Goal: Task Accomplishment & Management: Use online tool/utility

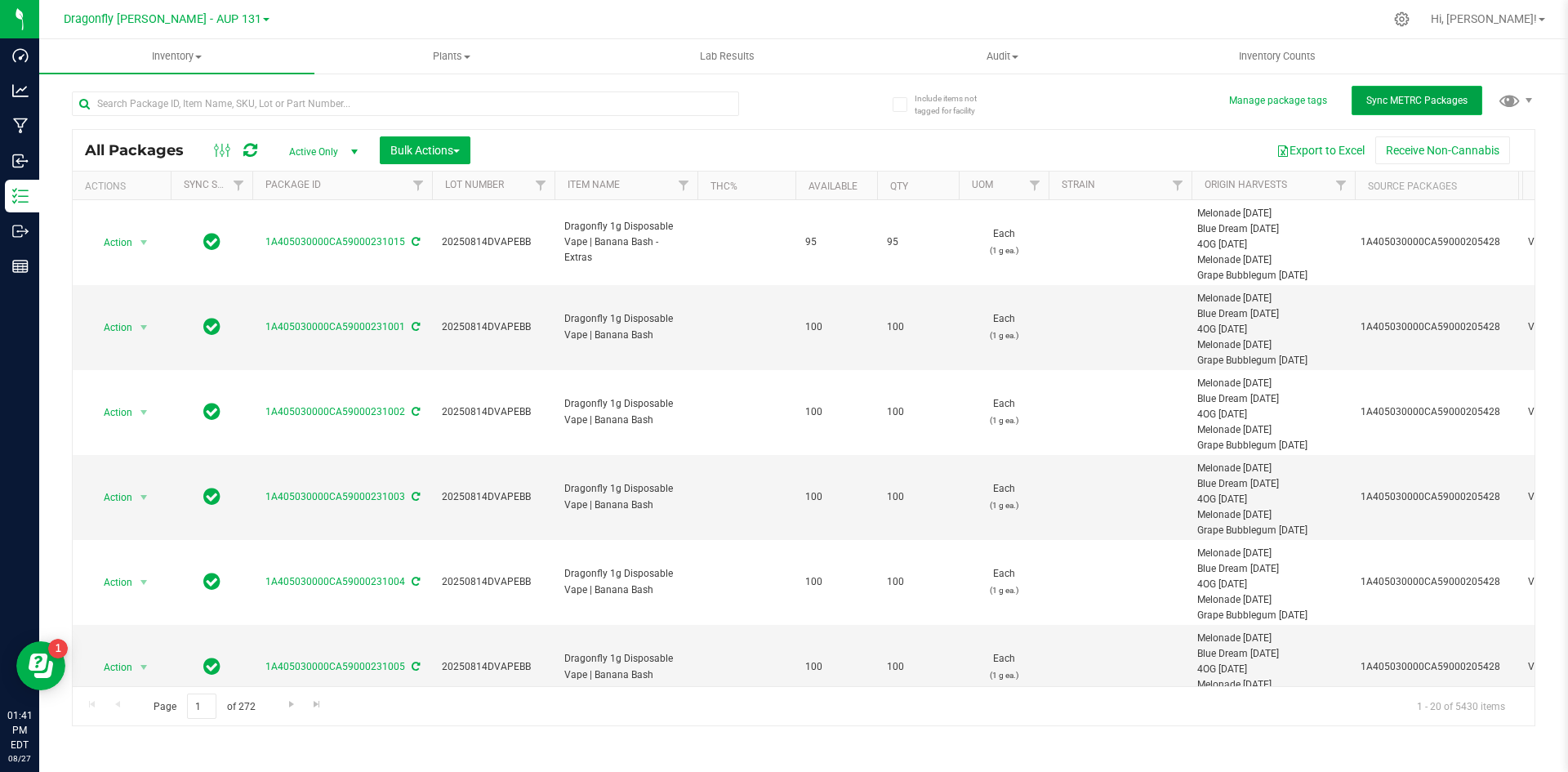
click at [1254, 90] on button "Sync METRC Packages" at bounding box center [1417, 100] width 131 height 30
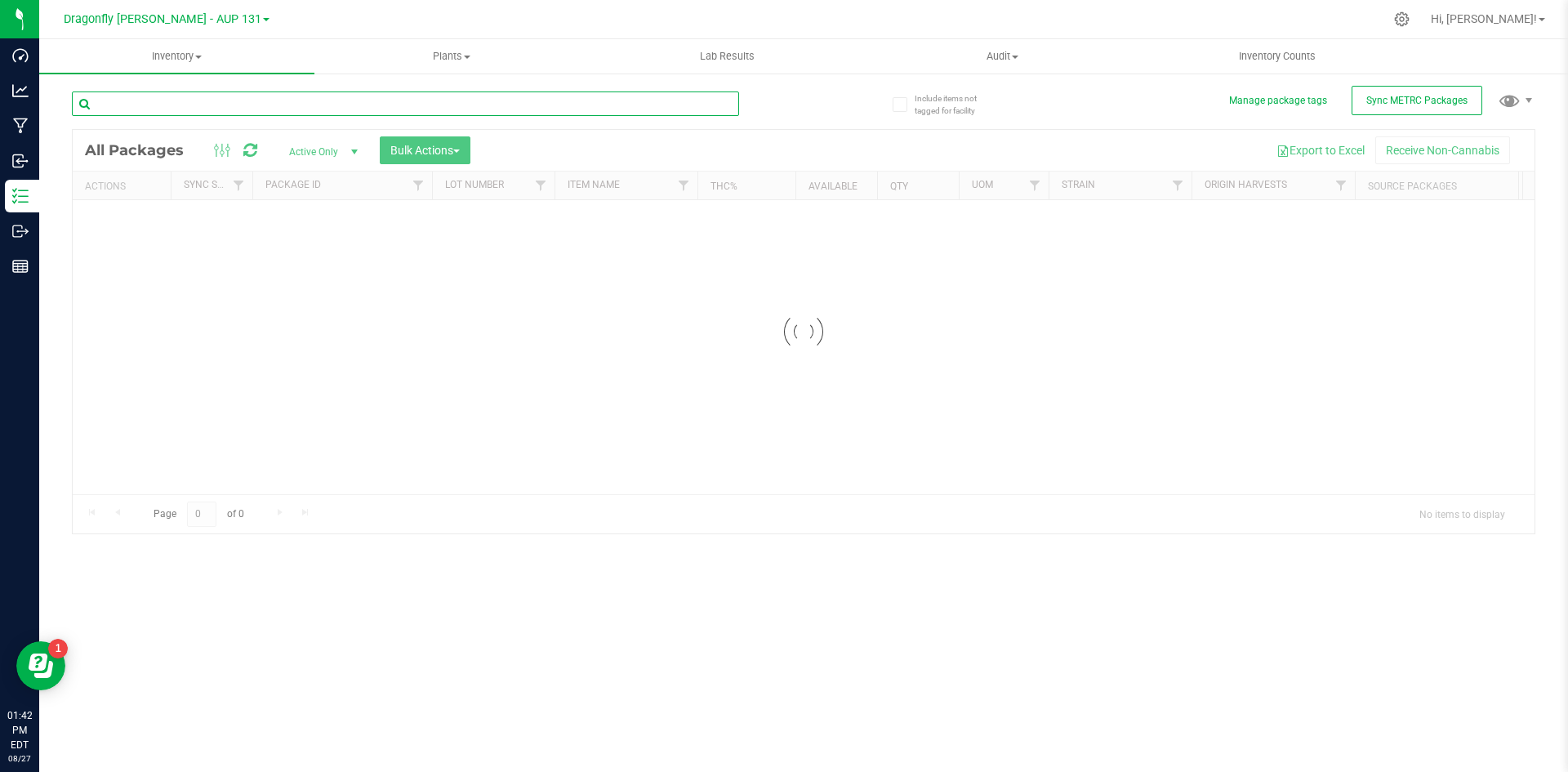
click at [468, 105] on input "text" at bounding box center [405, 104] width 667 height 24
type input "2"
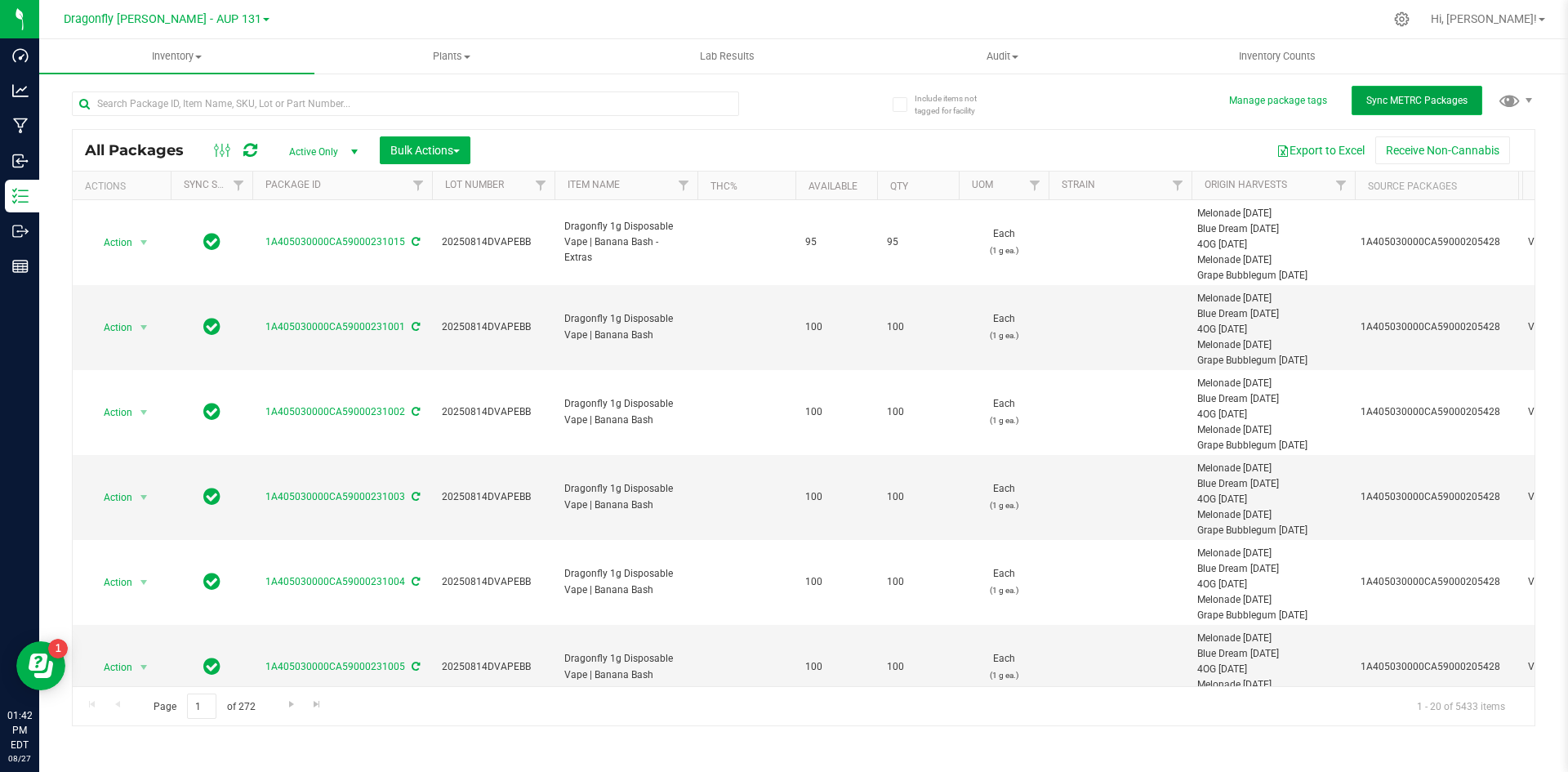
click at [1414, 108] on button "Sync METRC Packages" at bounding box center [1417, 100] width 131 height 30
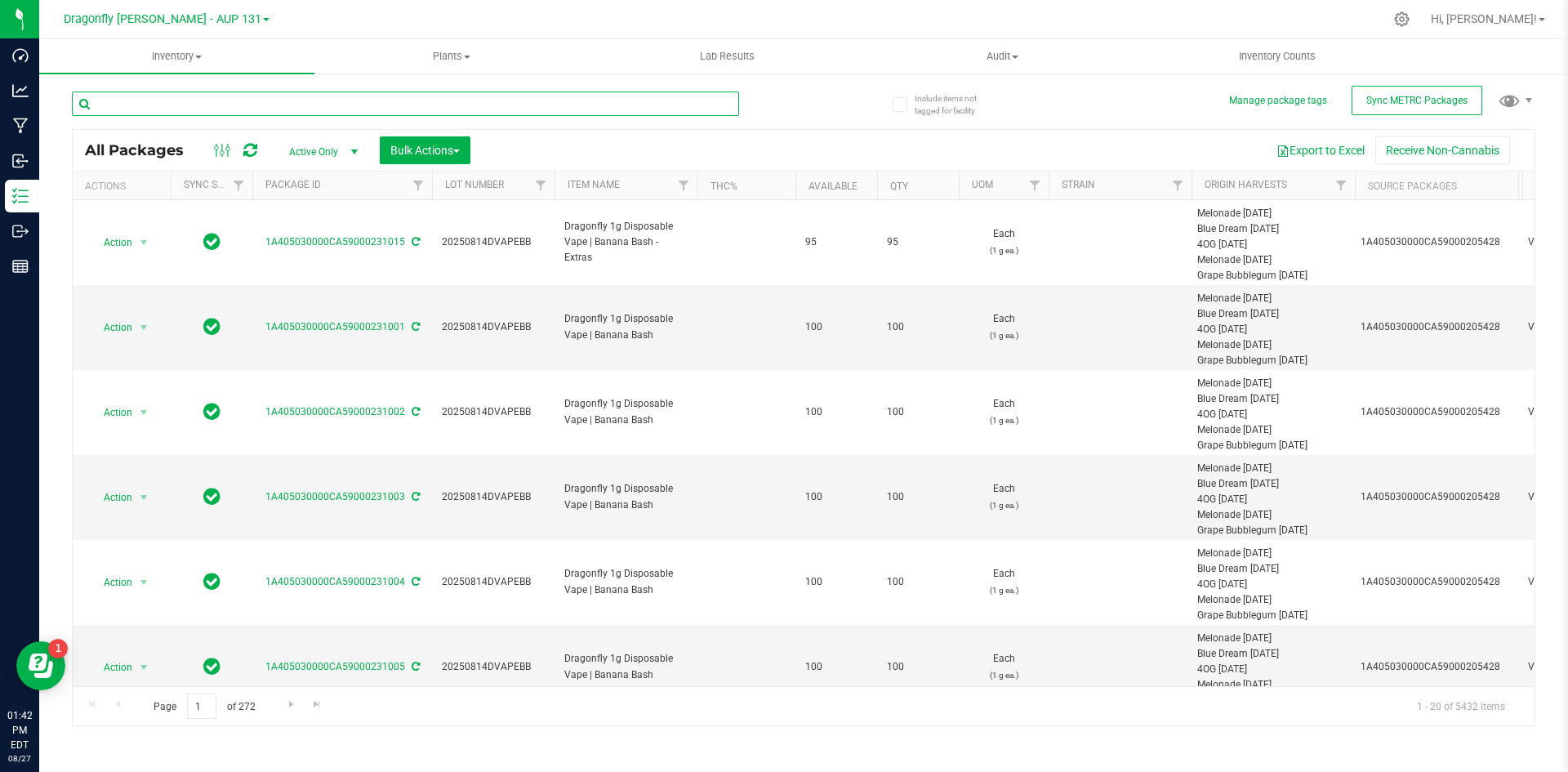
click at [377, 109] on input "text" at bounding box center [405, 104] width 667 height 24
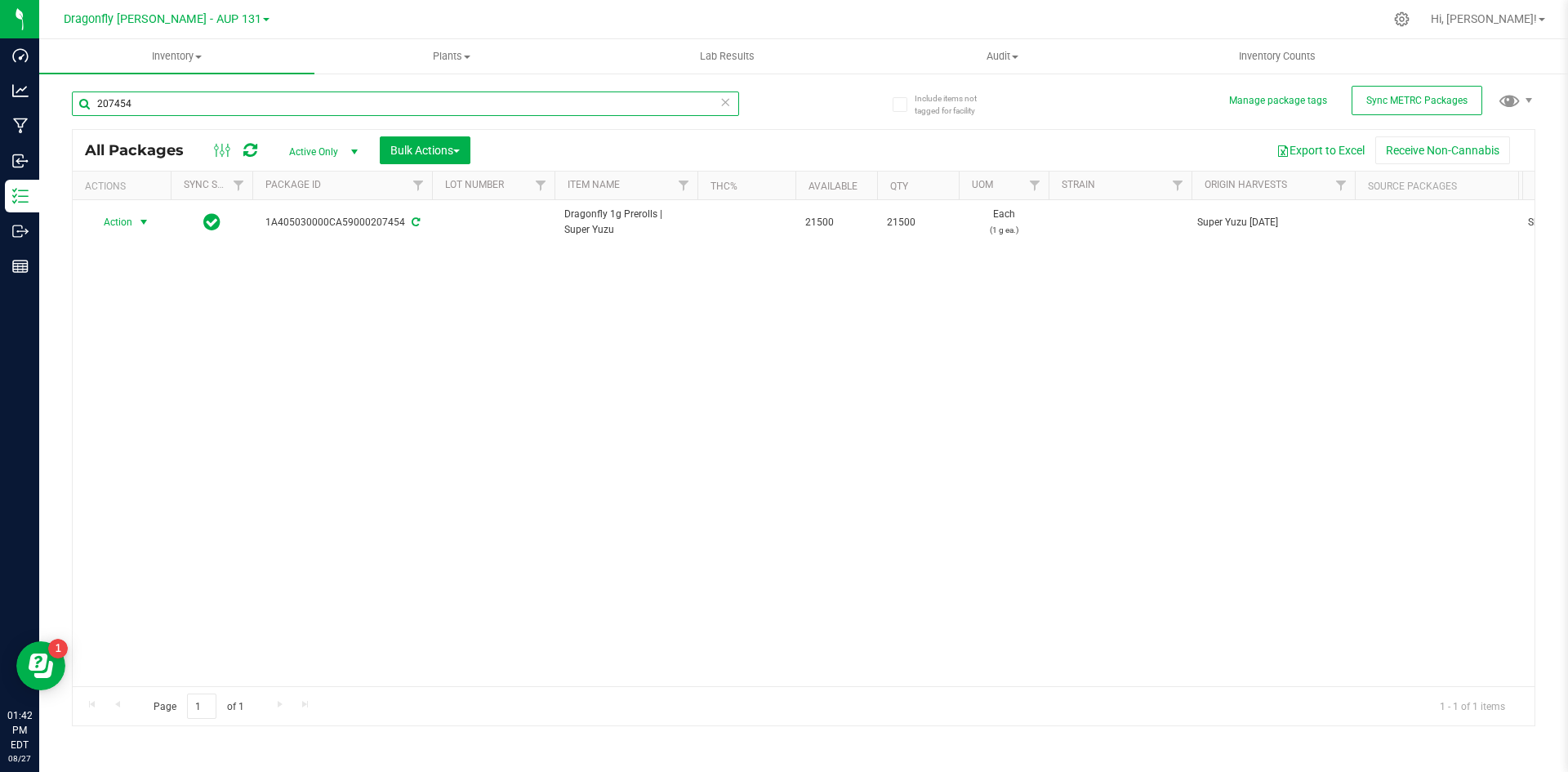
type input "207454"
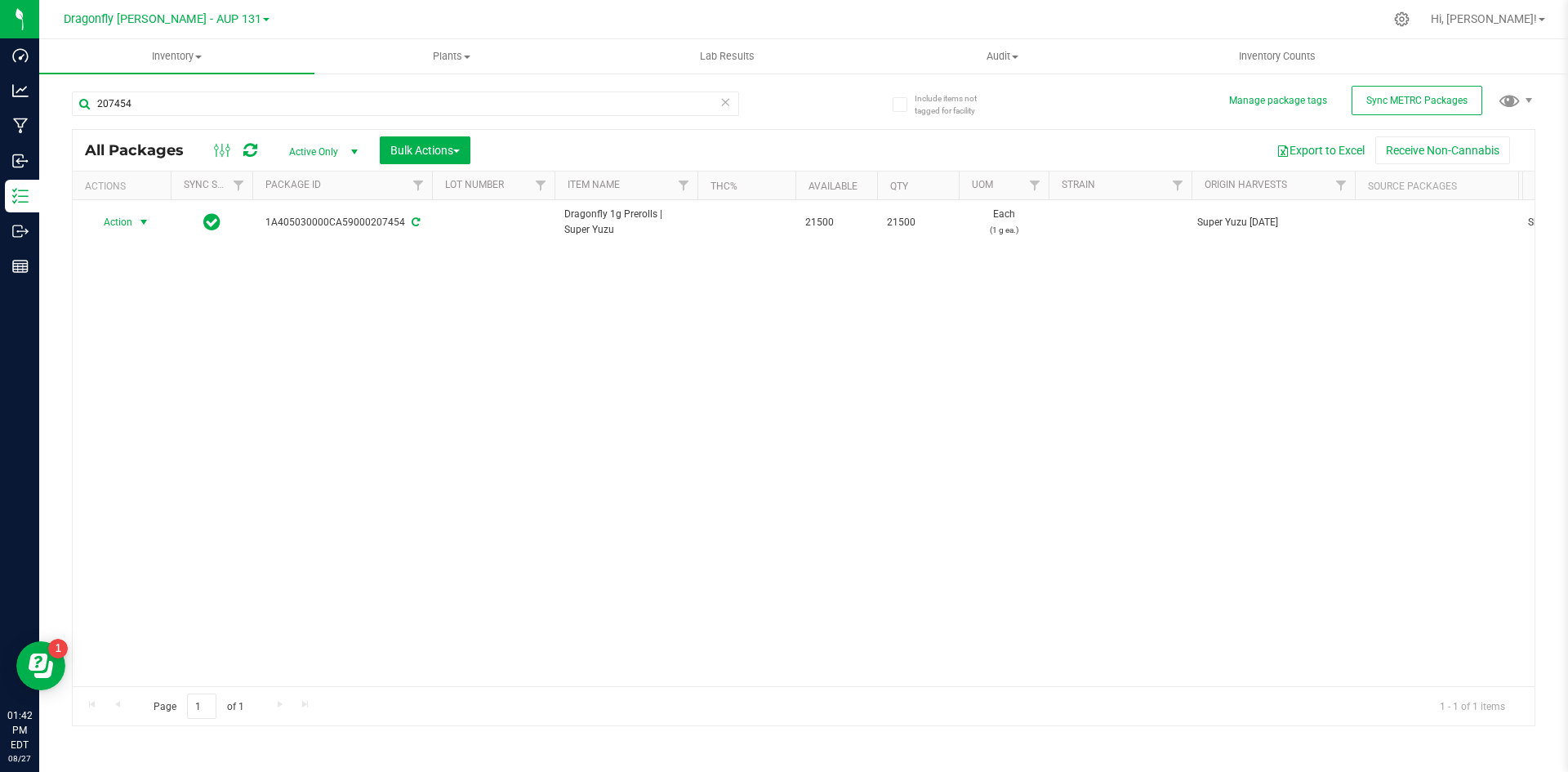
click at [120, 223] on span "Action" at bounding box center [111, 222] width 44 height 23
click at [140, 270] on li "Create package" at bounding box center [141, 273] width 103 height 24
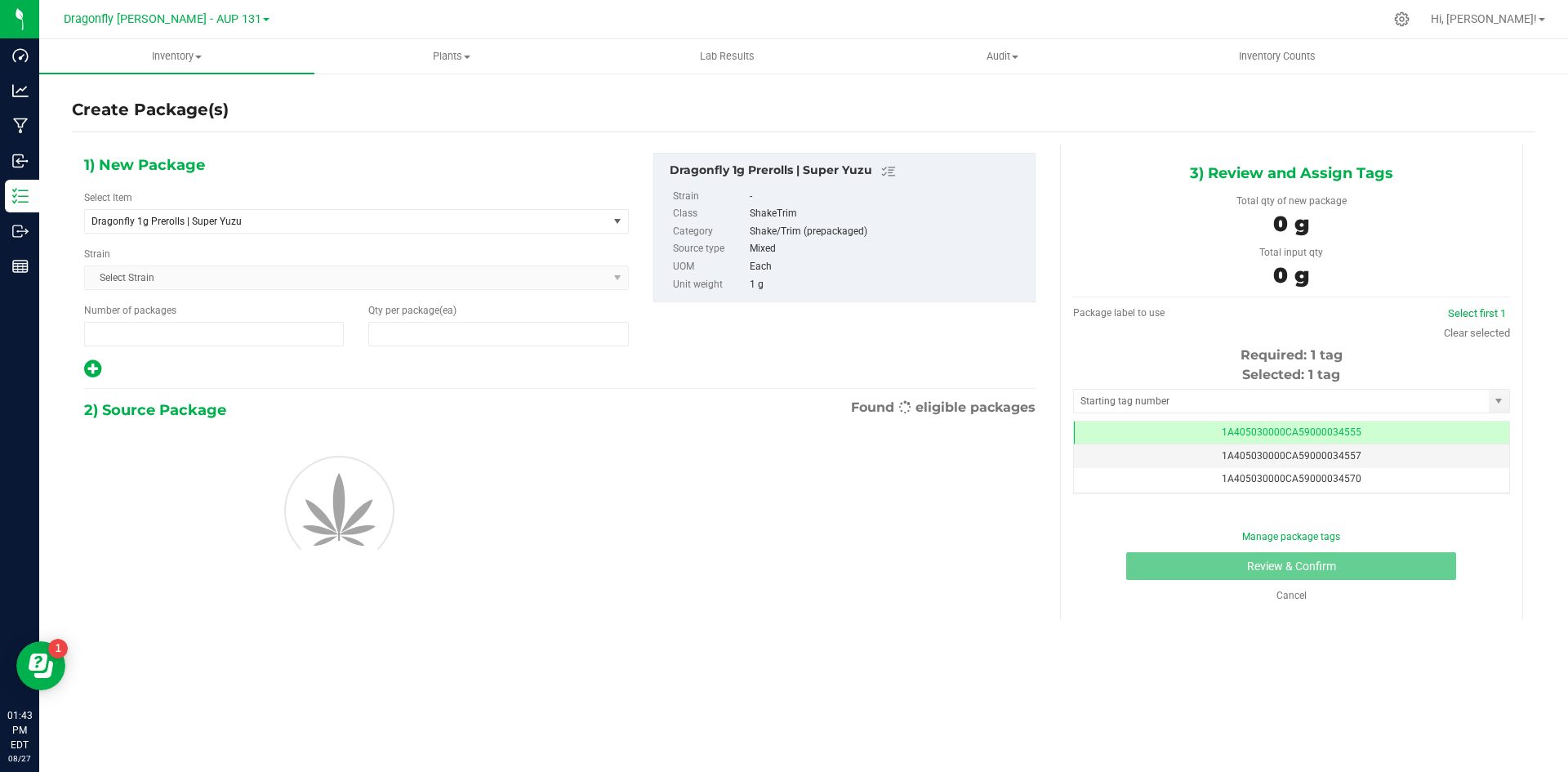
type input "1"
type input "0"
click at [205, 337] on span "1 1" at bounding box center [213, 333] width 259 height 24
click at [205, 337] on input "1" at bounding box center [213, 333] width 258 height 23
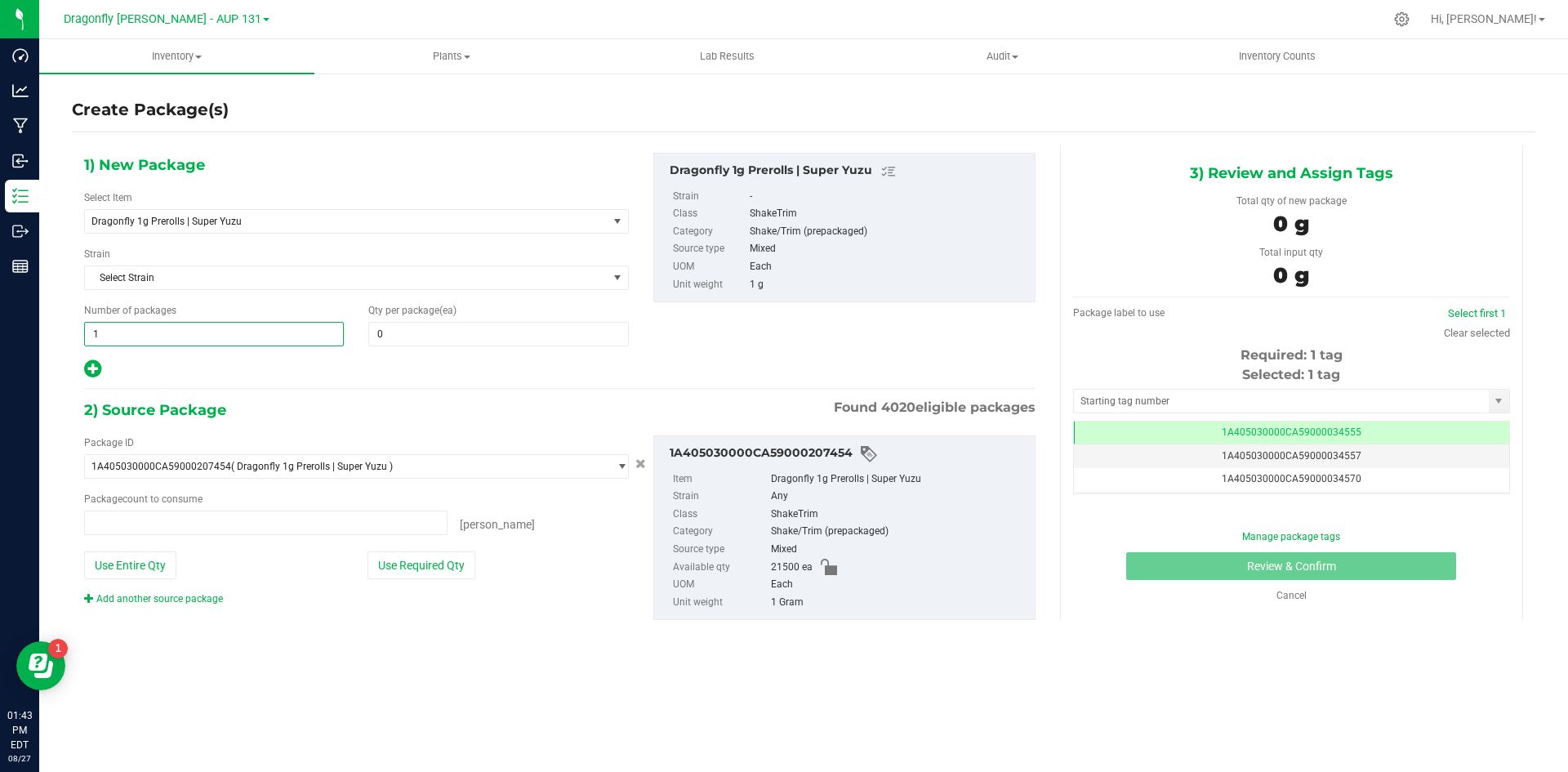
type input "0 ea"
click at [205, 337] on input "1" at bounding box center [213, 333] width 258 height 23
type input "43"
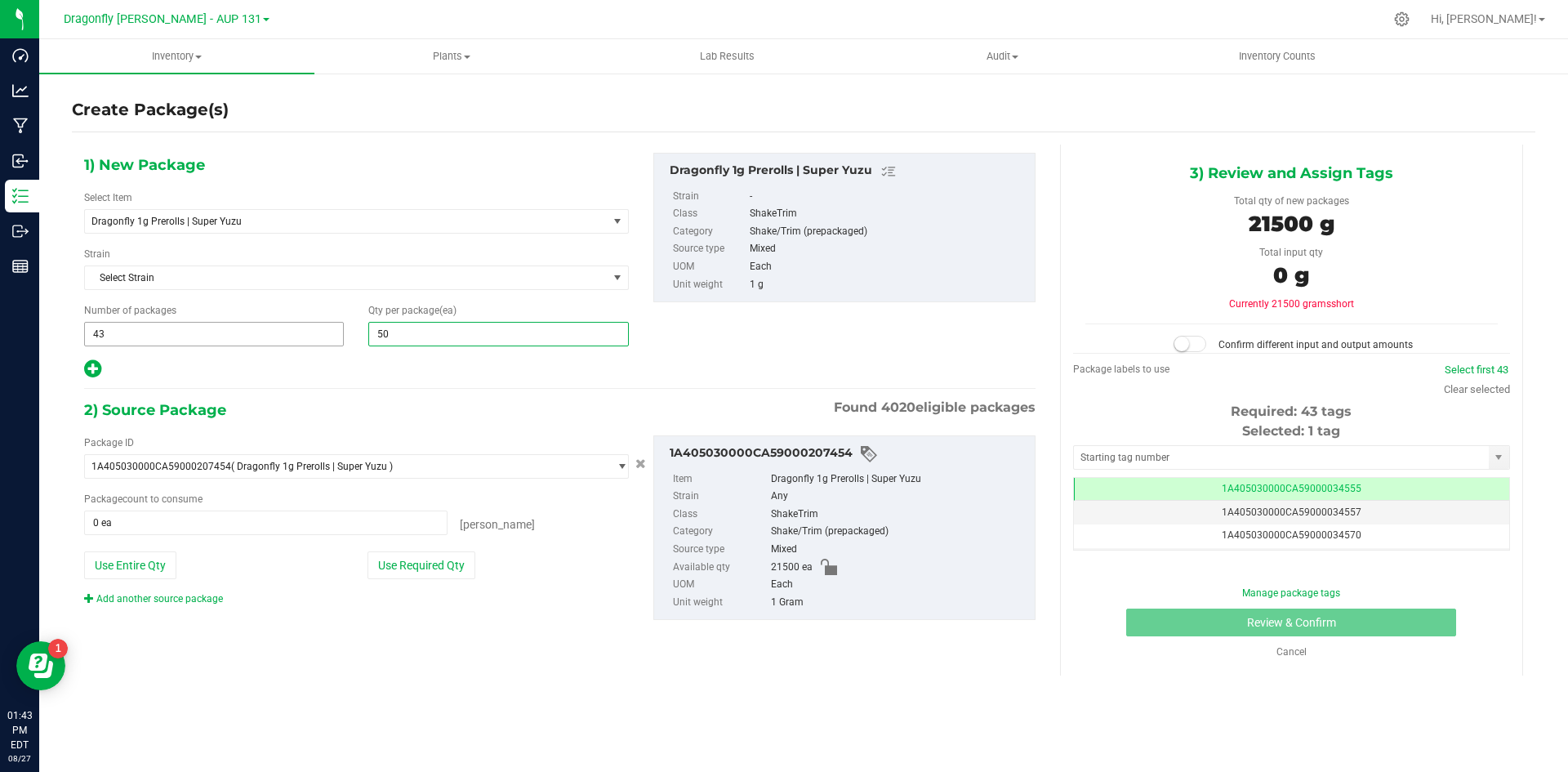
type input "500"
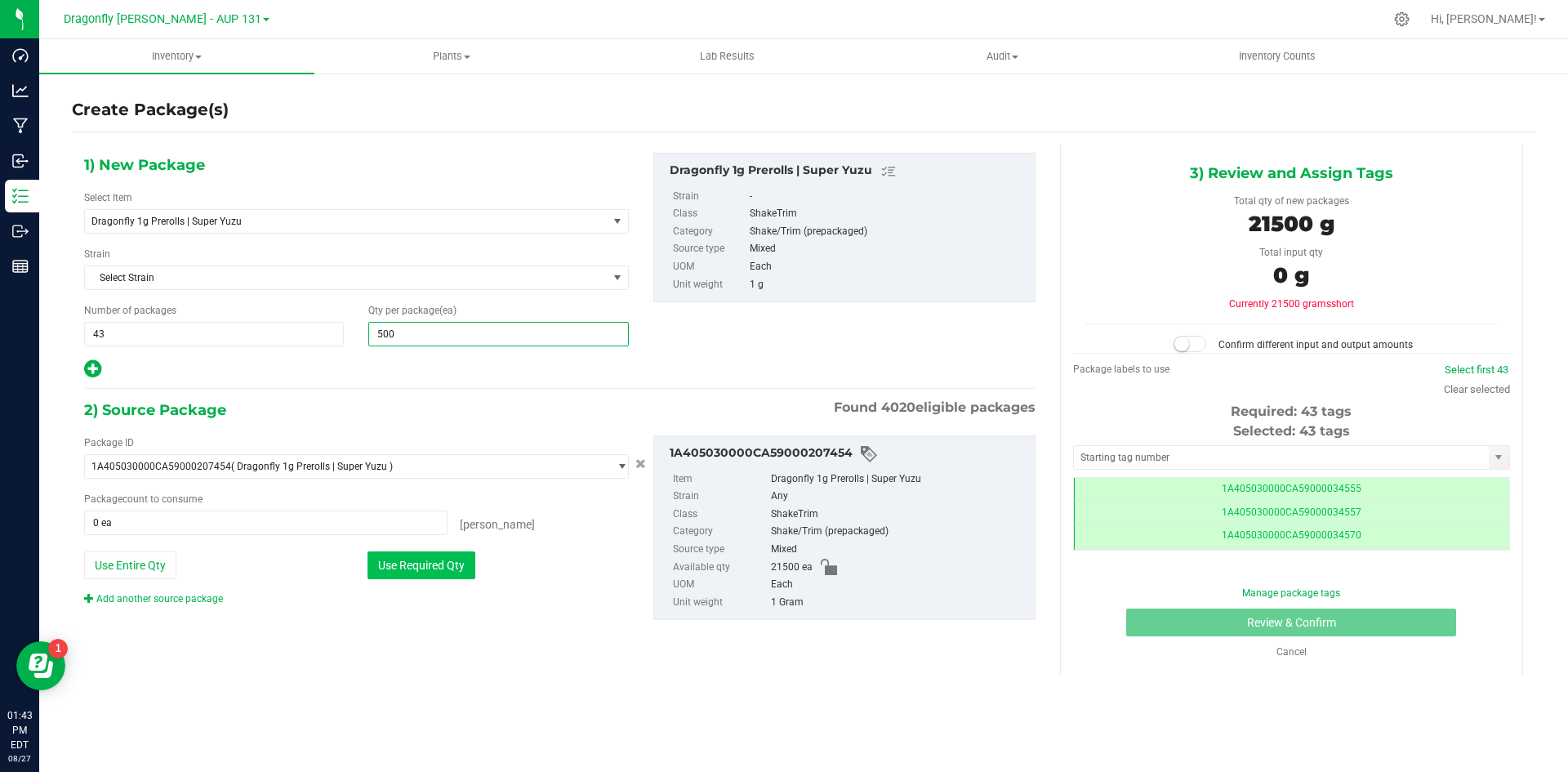
type input "500"
click at [451, 570] on button "Use Required Qty" at bounding box center [421, 565] width 108 height 28
type input "21500 ea"
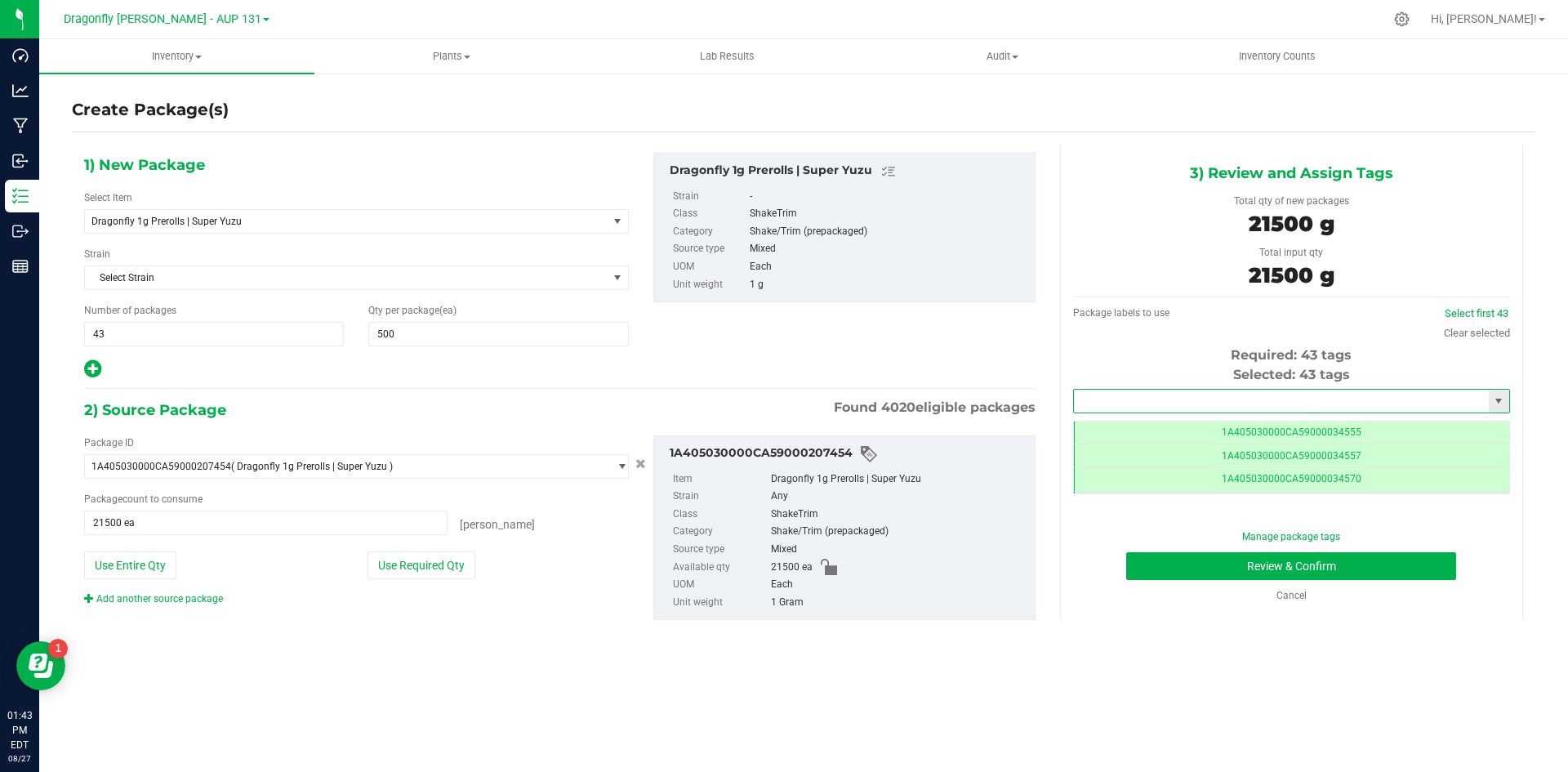
click at [1242, 398] on input "text" at bounding box center [1281, 400] width 415 height 23
click at [1224, 431] on li "1A405030000CA59000234765" at bounding box center [1291, 428] width 435 height 24
type input "1A405030000CA59000234765"
click at [1343, 568] on button "Review & Confirm" at bounding box center [1291, 566] width 330 height 28
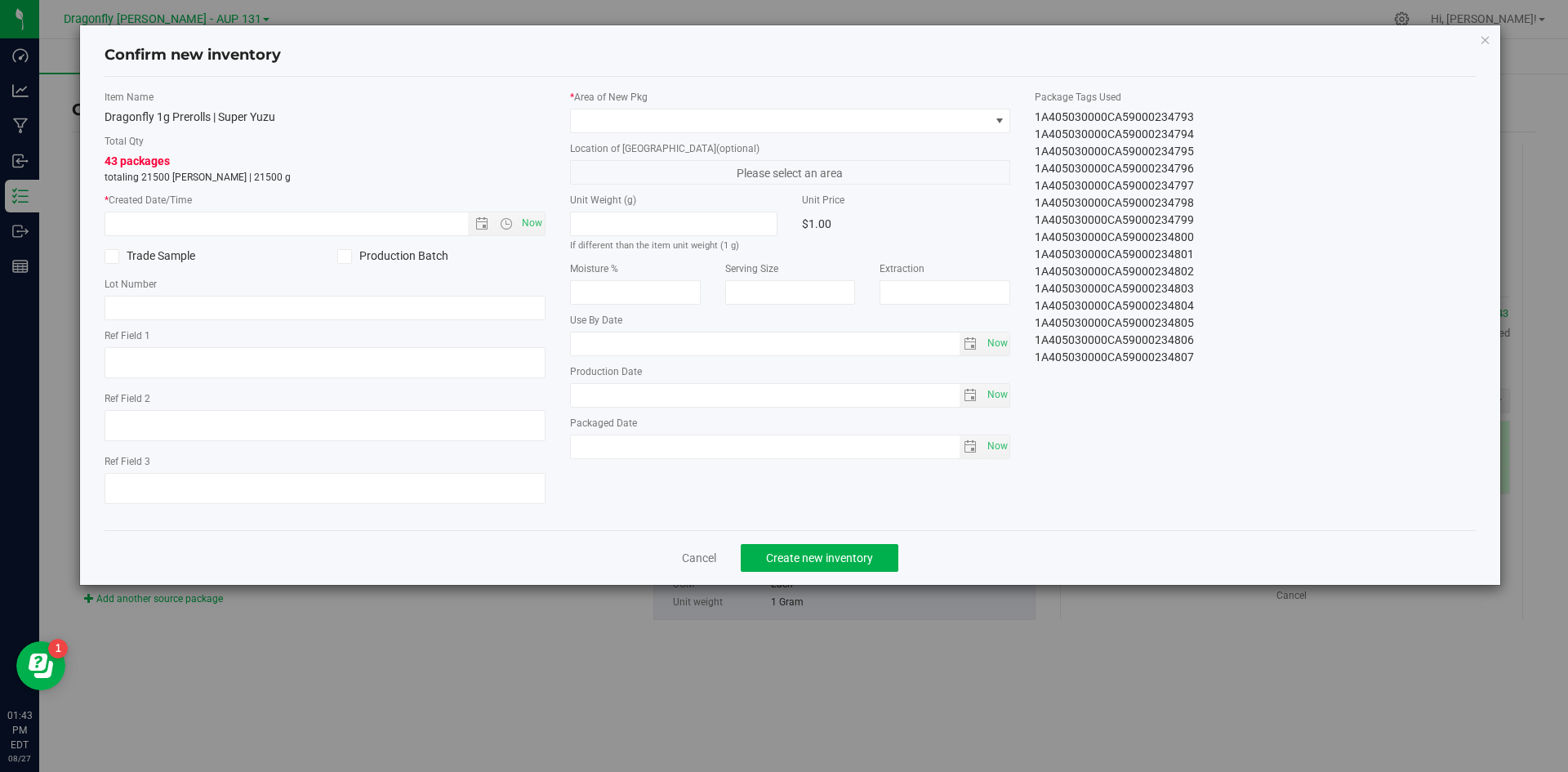
drag, startPoint x: 1041, startPoint y: 123, endPoint x: 1228, endPoint y: 424, distance: 354.4
click at [1228, 424] on div "Item Name Dragonfly 1g Prerolls | Super Yuzu Total Qty 43 packages totaling 215…" at bounding box center [790, 304] width 1396 height 427
copy div "1A405030000CA59000234765 1A405030000CA59000234766 1A405030000CA59000234767 1A40…"
click at [699, 565] on link "Cancel" at bounding box center [699, 558] width 34 height 16
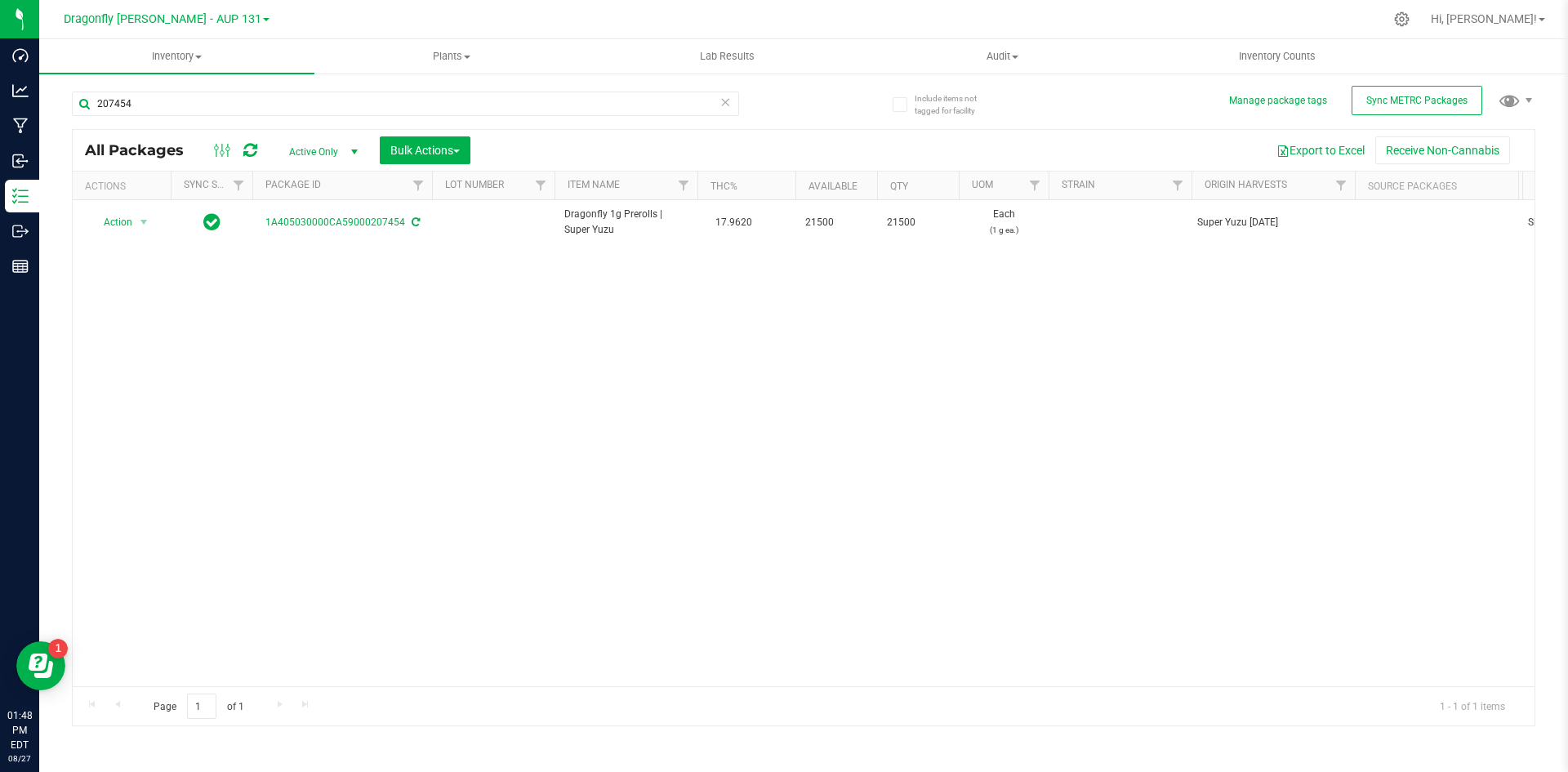
click at [727, 105] on icon at bounding box center [725, 102] width 12 height 20
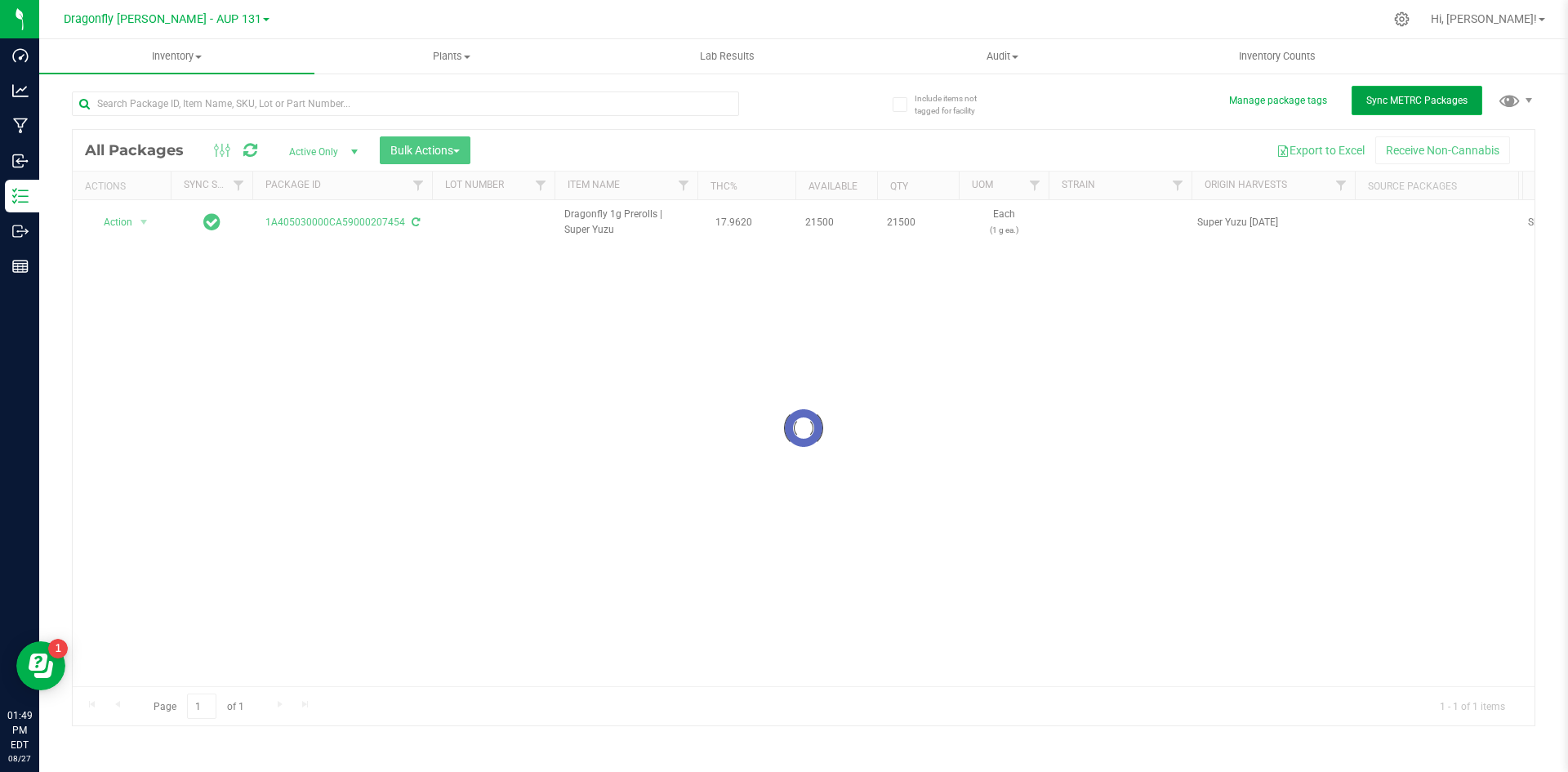
click at [1396, 102] on span "Sync METRC Packages" at bounding box center [1417, 100] width 101 height 12
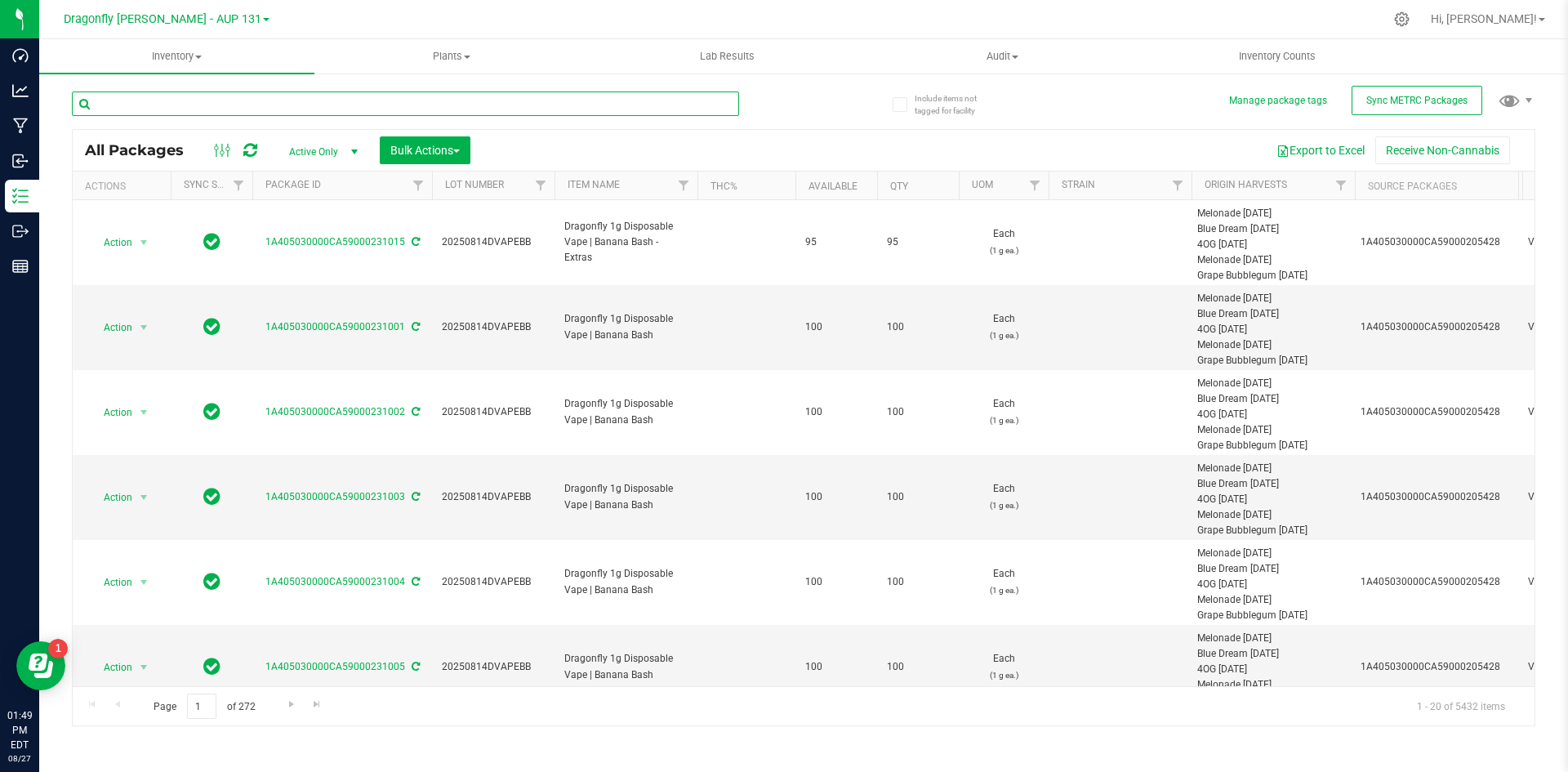
click at [336, 102] on input "text" at bounding box center [405, 104] width 667 height 24
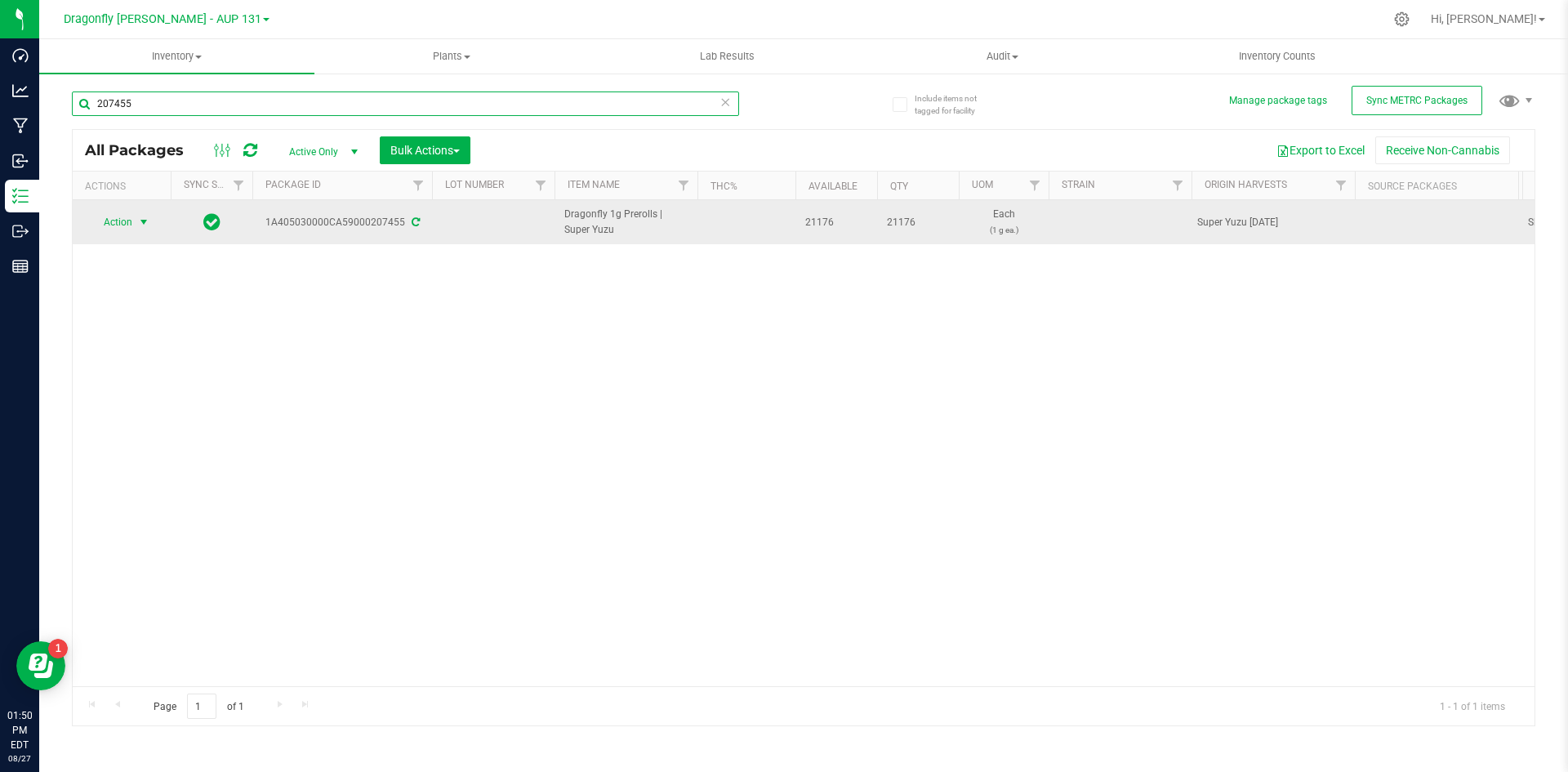
type input "207455"
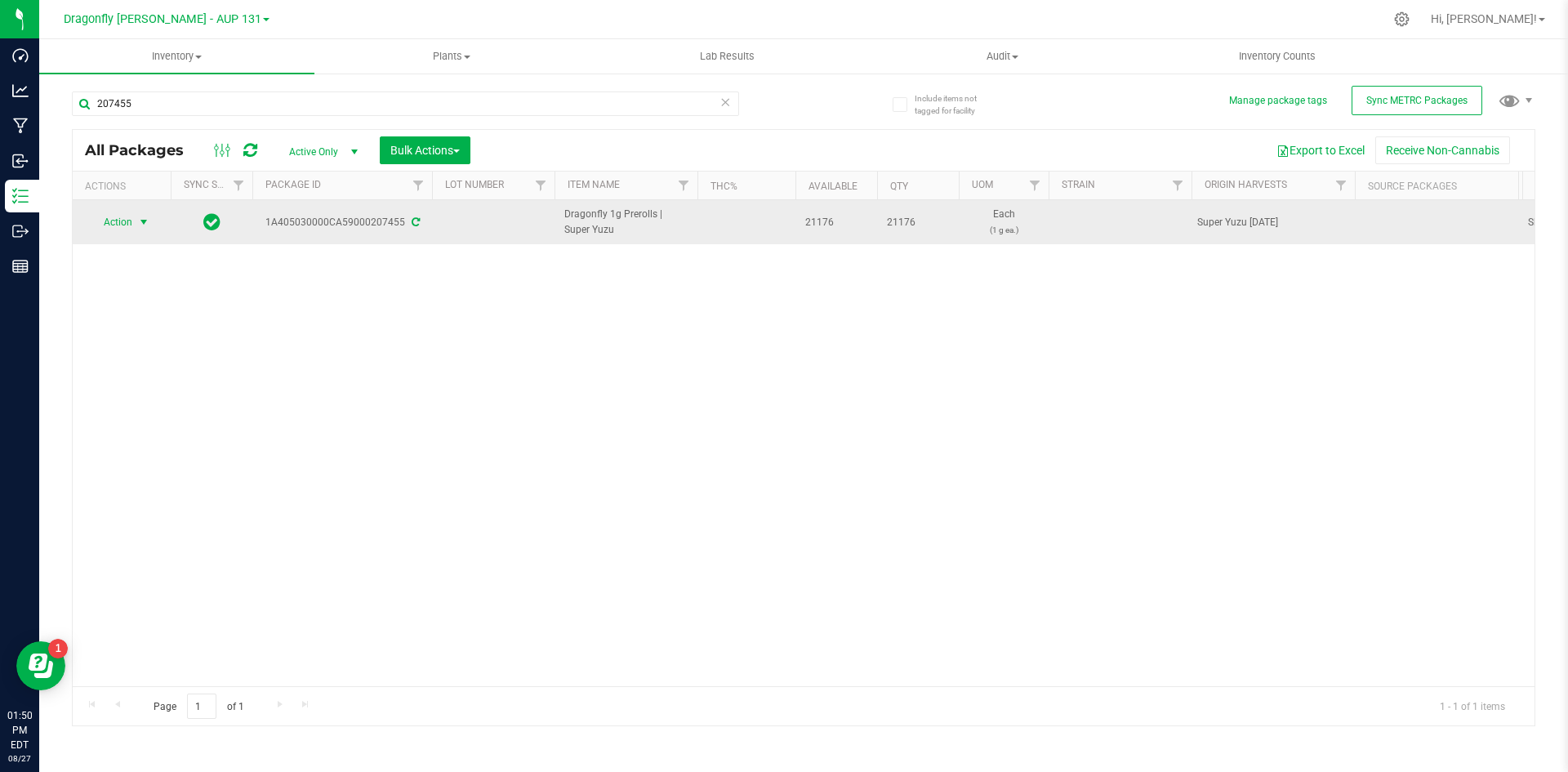
click at [120, 226] on span "Action" at bounding box center [111, 222] width 44 height 23
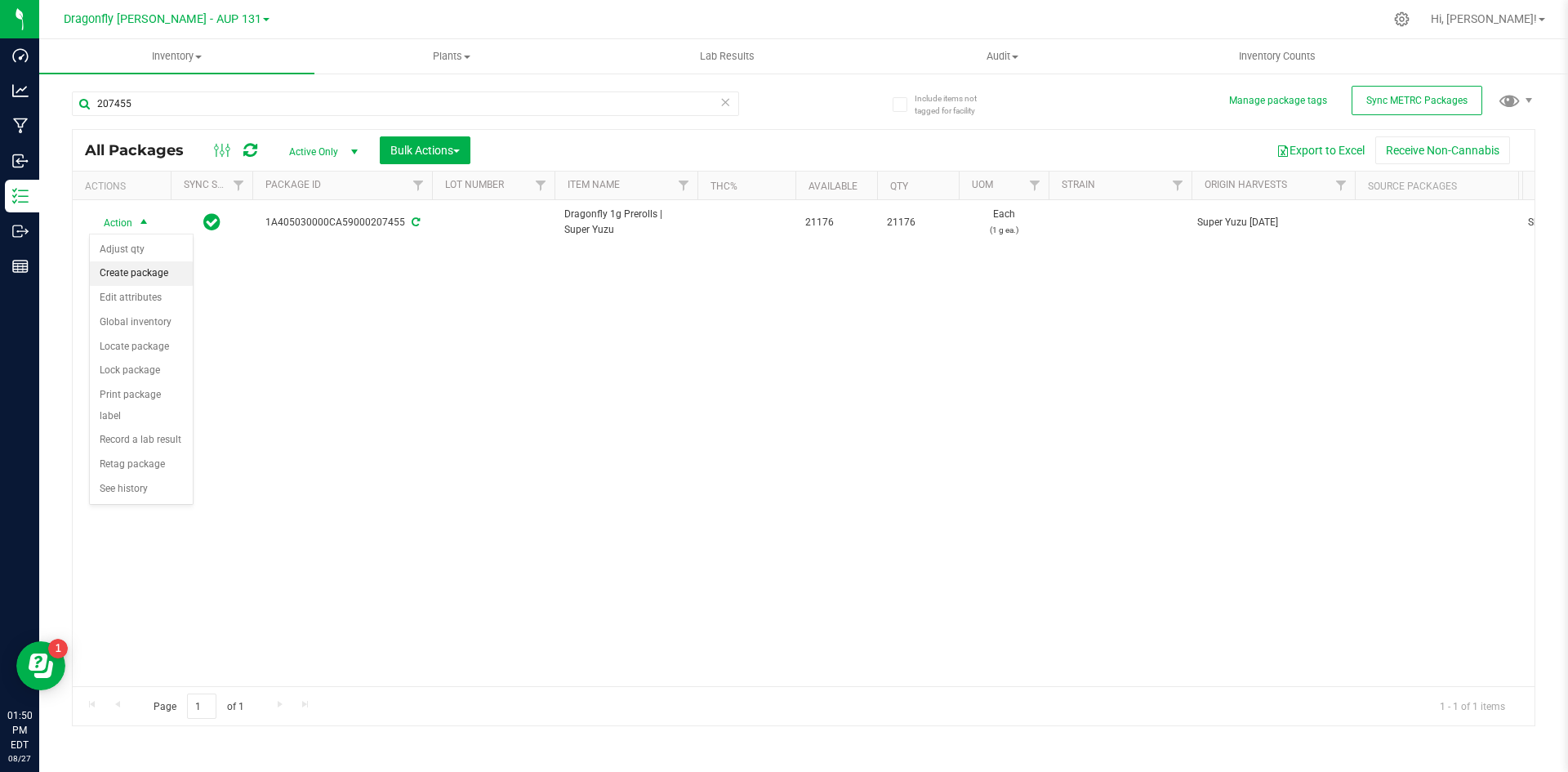
click at [144, 272] on li "Create package" at bounding box center [141, 273] width 103 height 24
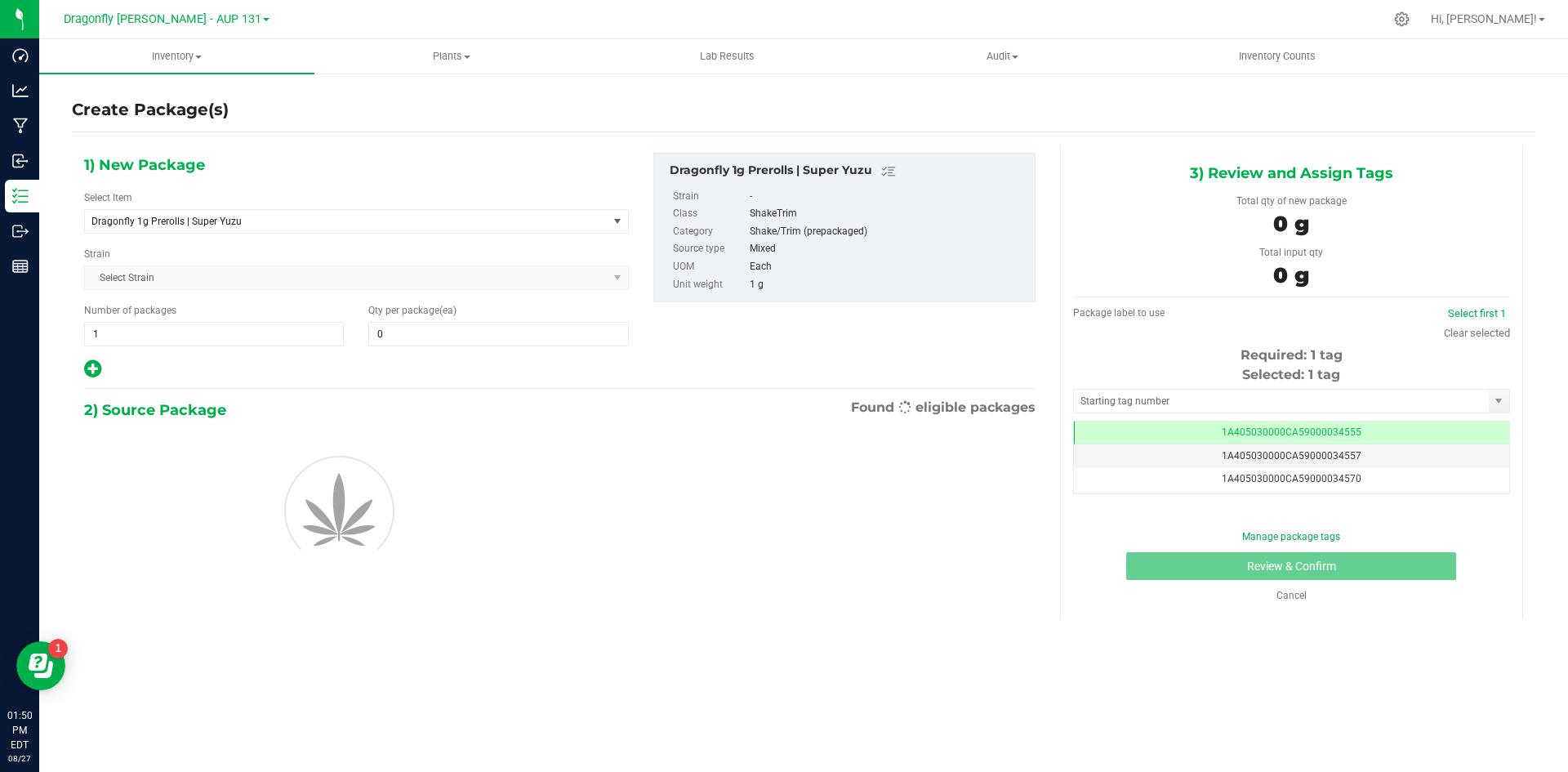
type input "0"
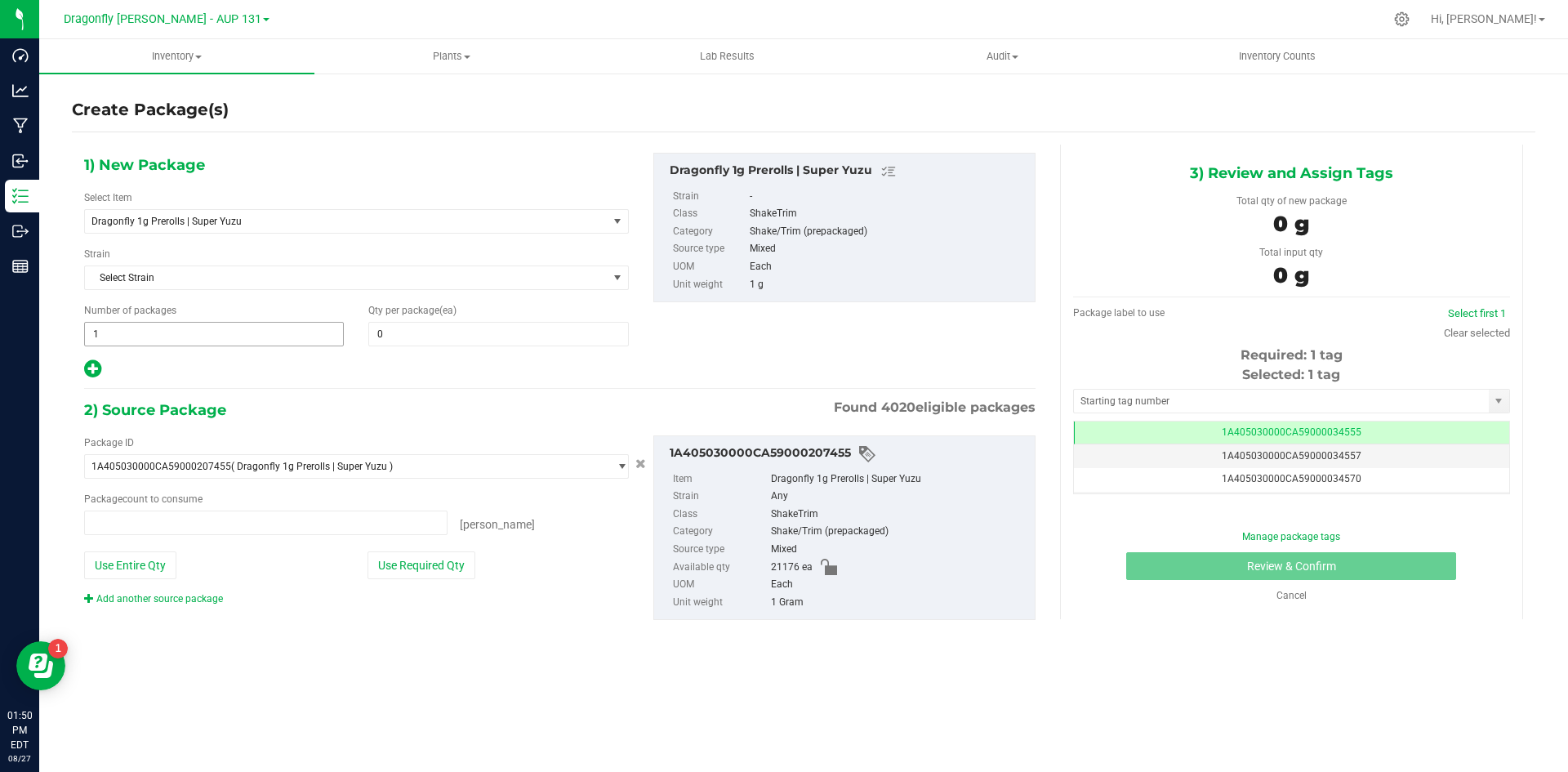
type input "0 ea"
click at [229, 328] on span "1 1" at bounding box center [213, 333] width 259 height 24
click at [0, 0] on input "1" at bounding box center [0, 0] width 0 height 0
type input "42"
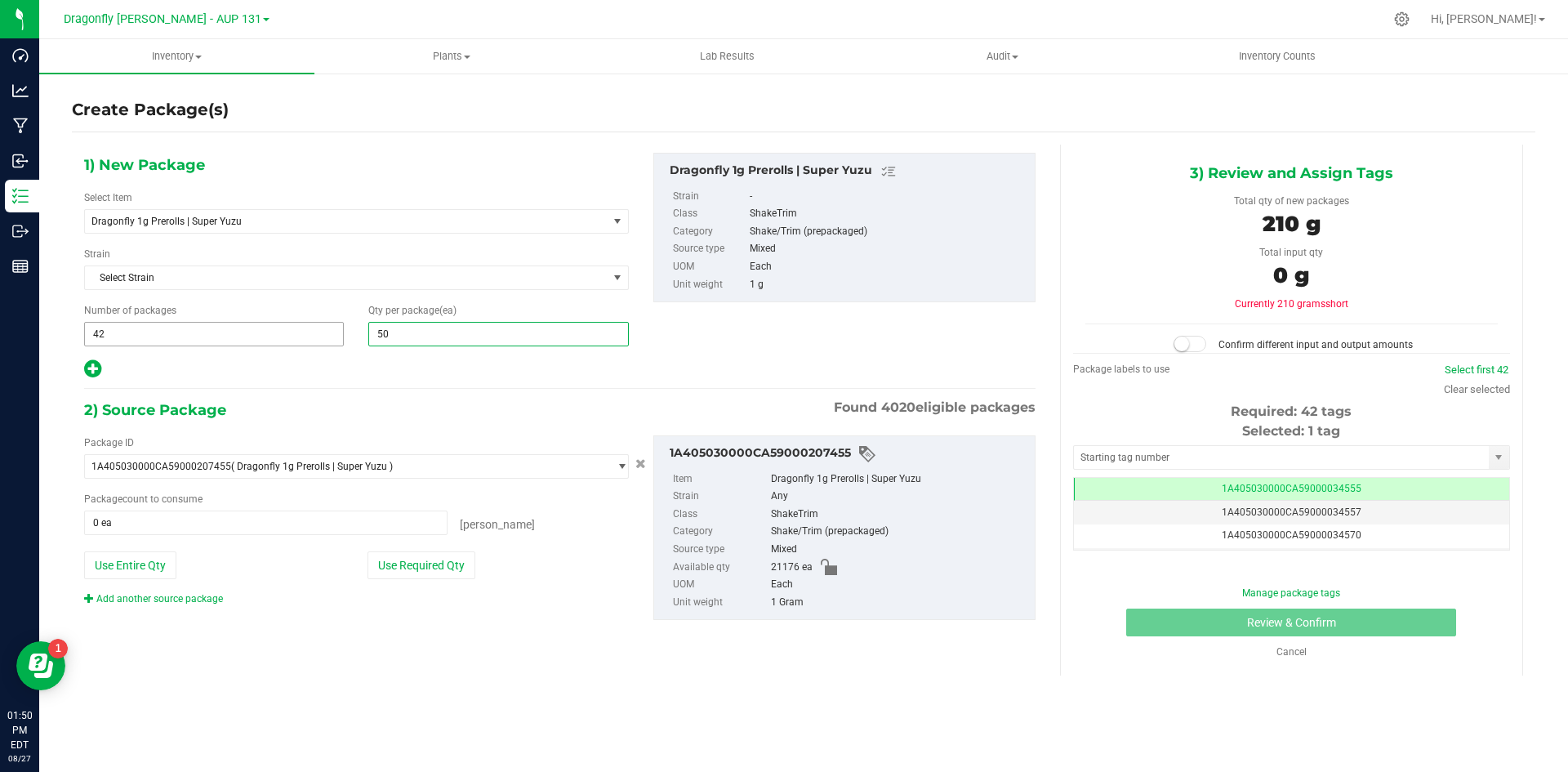
type input "500"
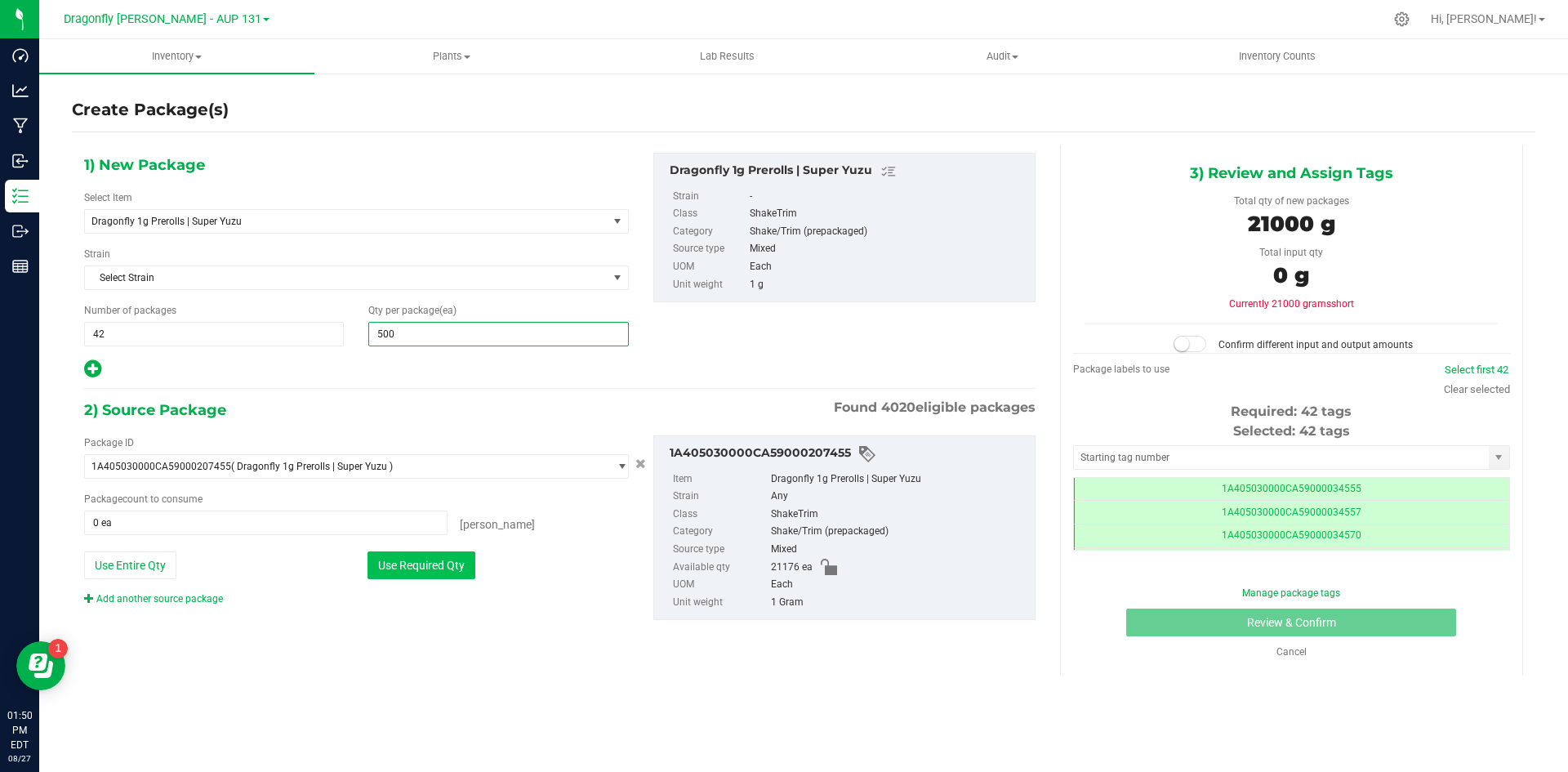
type input "500"
click at [428, 567] on button "Use Required Qty" at bounding box center [421, 565] width 108 height 28
type input "21000 ea"
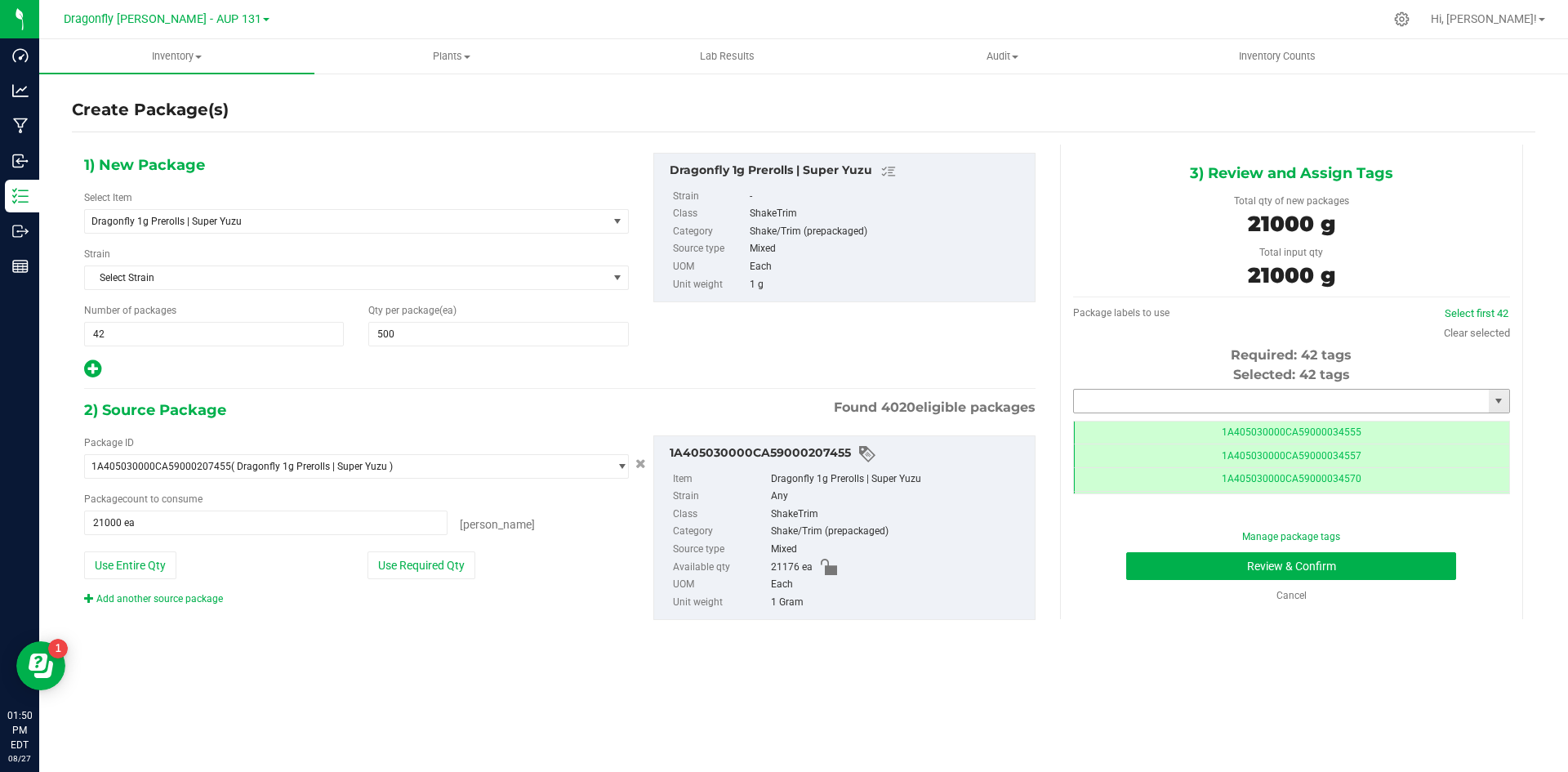
click at [1226, 399] on input "text" at bounding box center [1281, 400] width 415 height 23
click at [1238, 424] on li "1A405030000CA59000234808" at bounding box center [1291, 428] width 435 height 24
type input "1A405030000CA59000234808"
click at [1330, 577] on button "Review & Confirm" at bounding box center [1291, 566] width 330 height 28
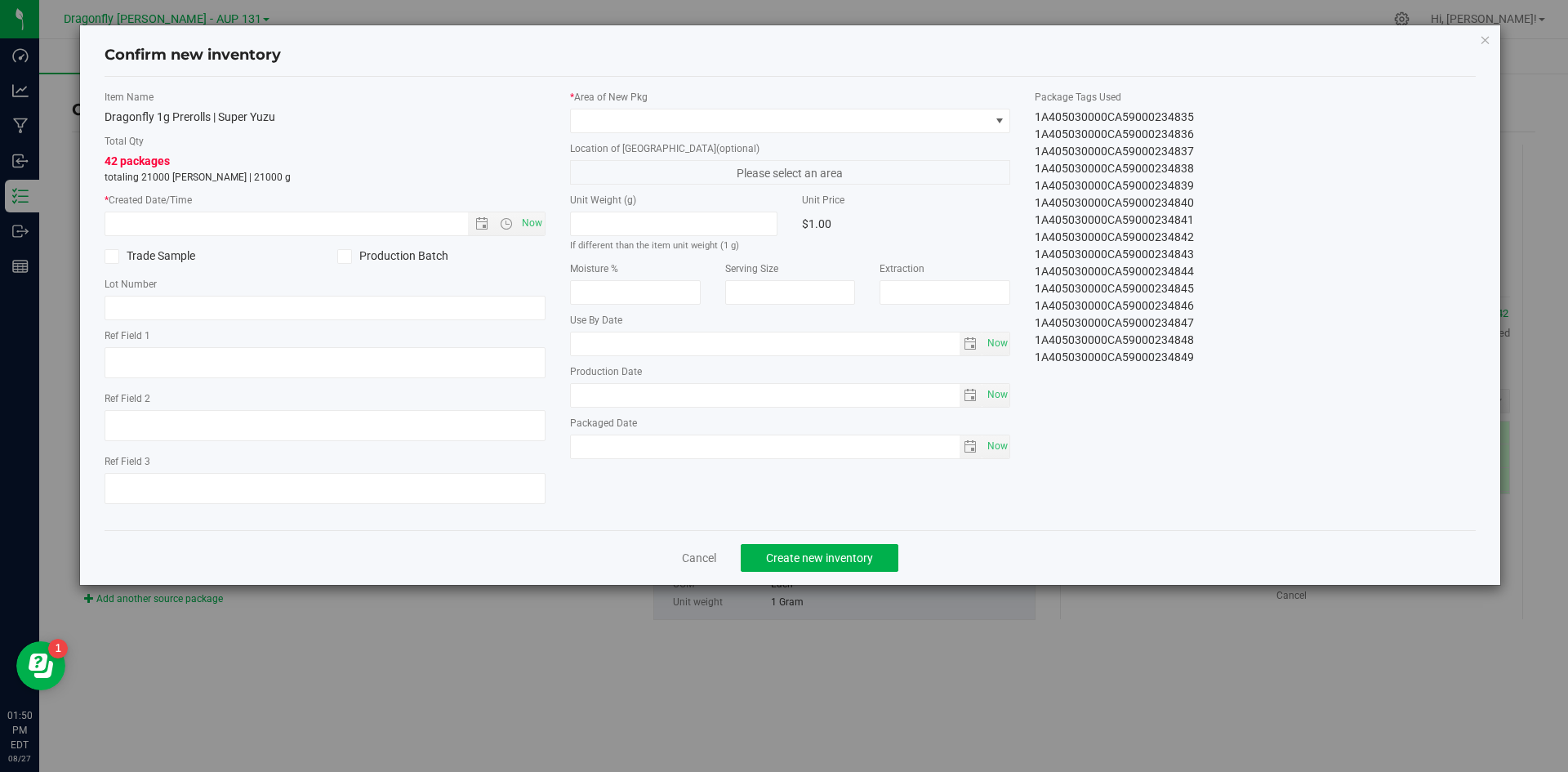
drag, startPoint x: 1023, startPoint y: 114, endPoint x: 1234, endPoint y: 395, distance: 351.4
click at [1234, 395] on div "Item Name Dragonfly 1g Prerolls | Super Yuzu Total Qty 42 packages totaling 210…" at bounding box center [790, 304] width 1396 height 427
copy div "1A405030000CA59000234808 1A405030000CA59000234809 1A405030000CA59000234810 1A40…"
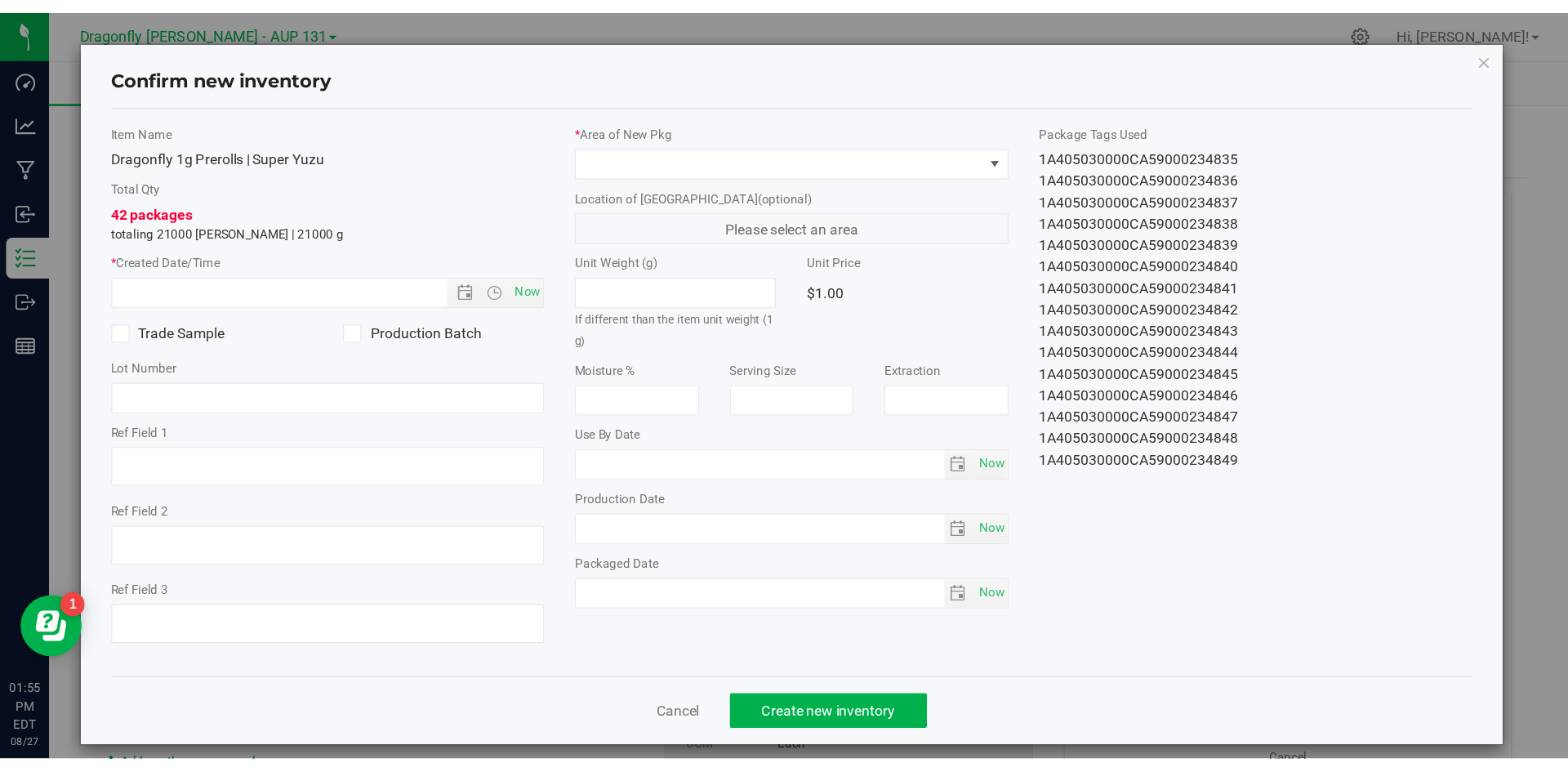
scroll to position [463, 0]
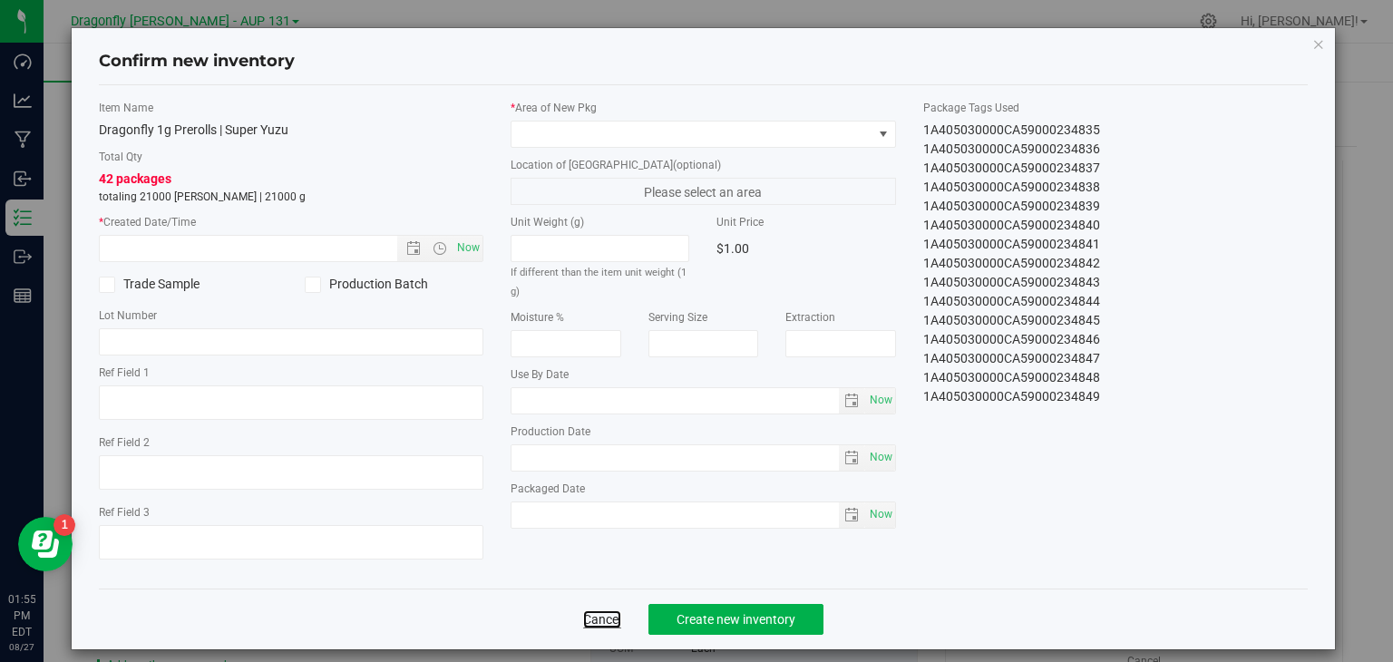
click at [591, 616] on link "Cancel" at bounding box center [602, 619] width 38 height 18
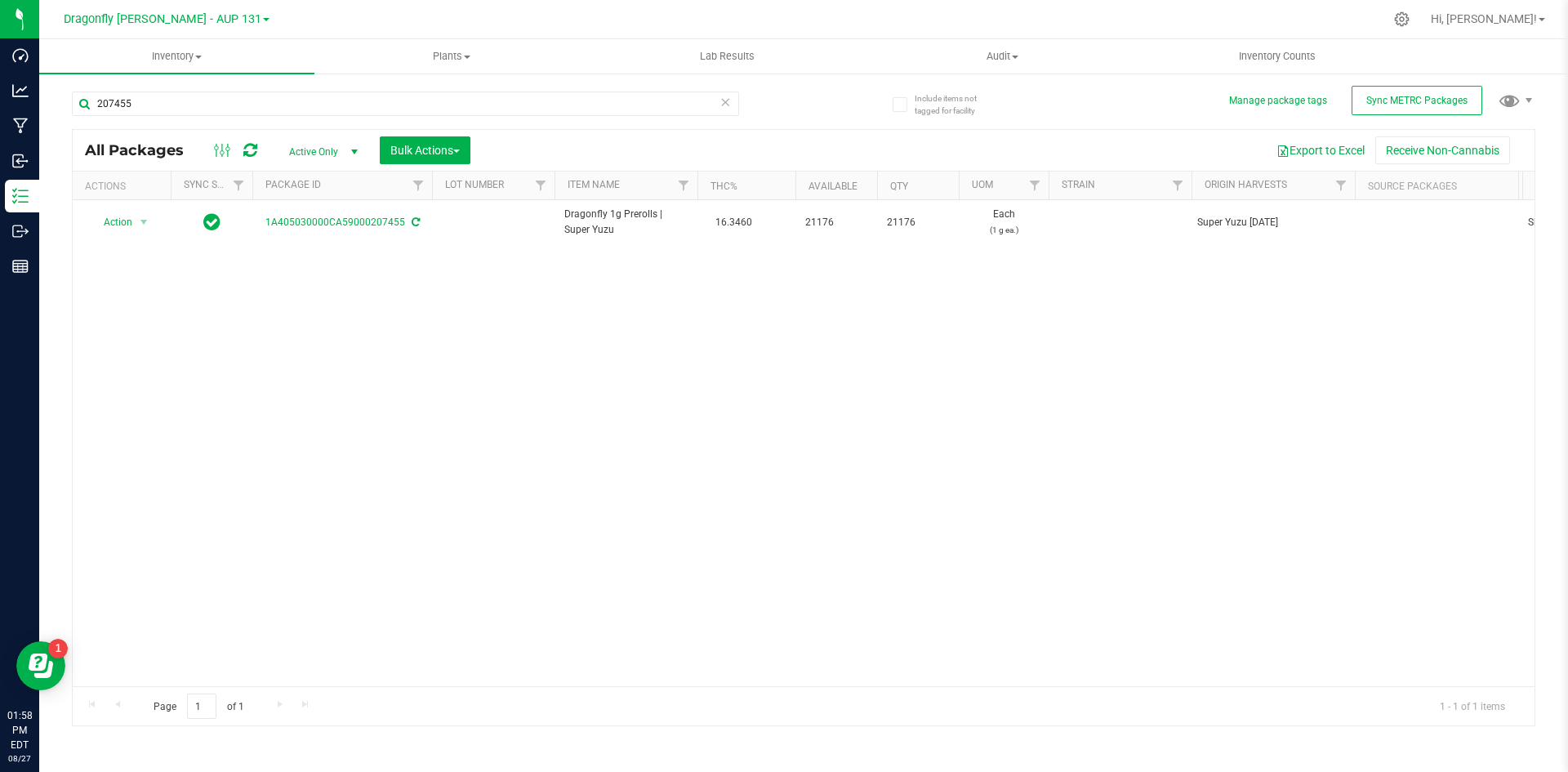
click at [725, 100] on icon at bounding box center [725, 102] width 12 height 20
